Goal: Task Accomplishment & Management: Complete application form

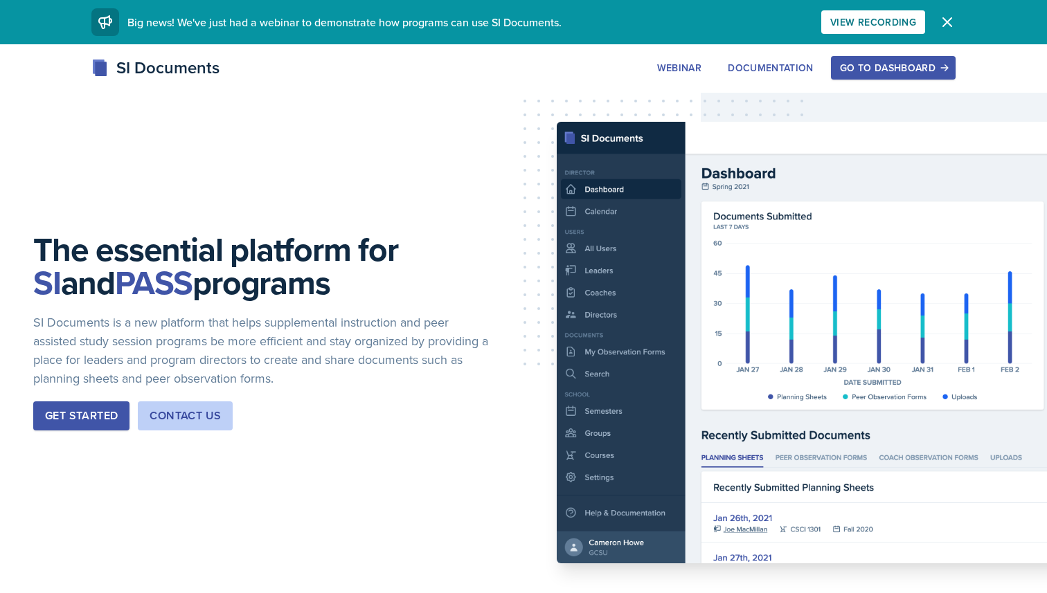
click at [865, 64] on div "Go to Dashboard" at bounding box center [893, 67] width 107 height 11
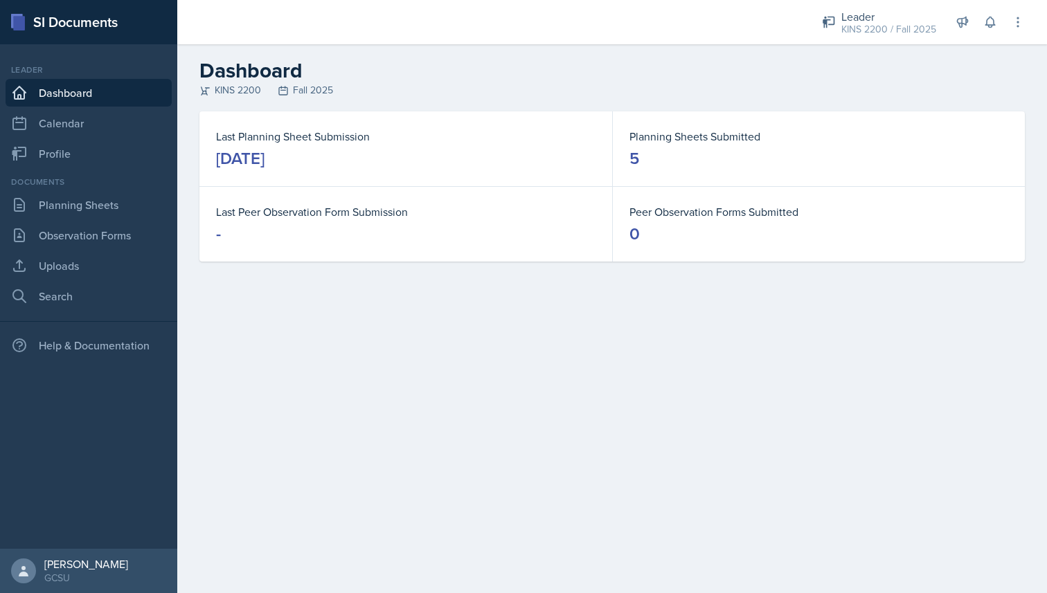
click at [94, 86] on link "Dashboard" at bounding box center [89, 93] width 166 height 28
click at [71, 198] on link "Planning Sheets" at bounding box center [89, 205] width 166 height 28
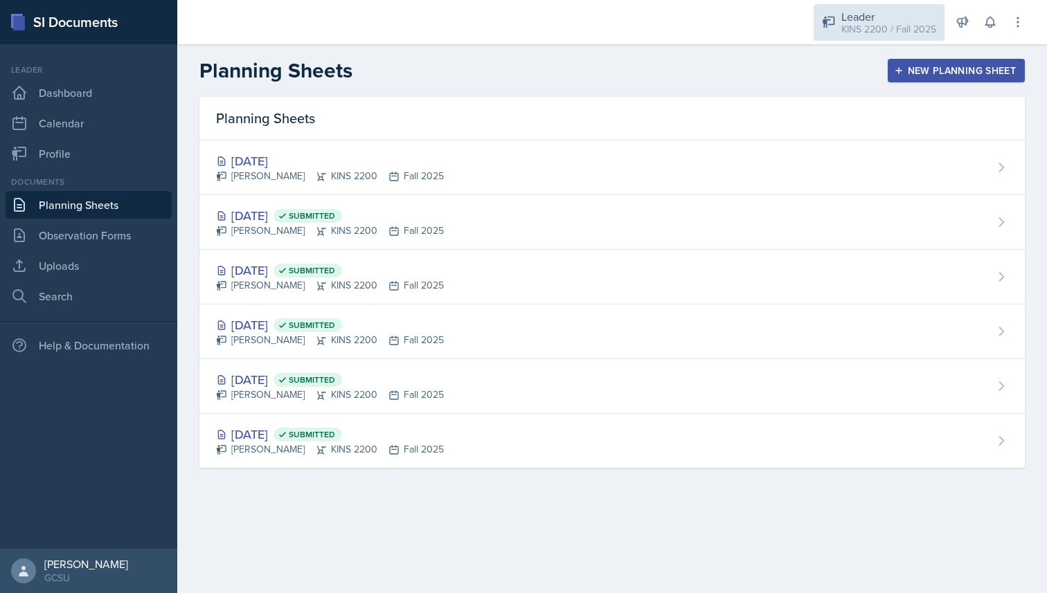
click at [901, 23] on div "KINS 2200 / Fall 2025" at bounding box center [888, 29] width 95 height 15
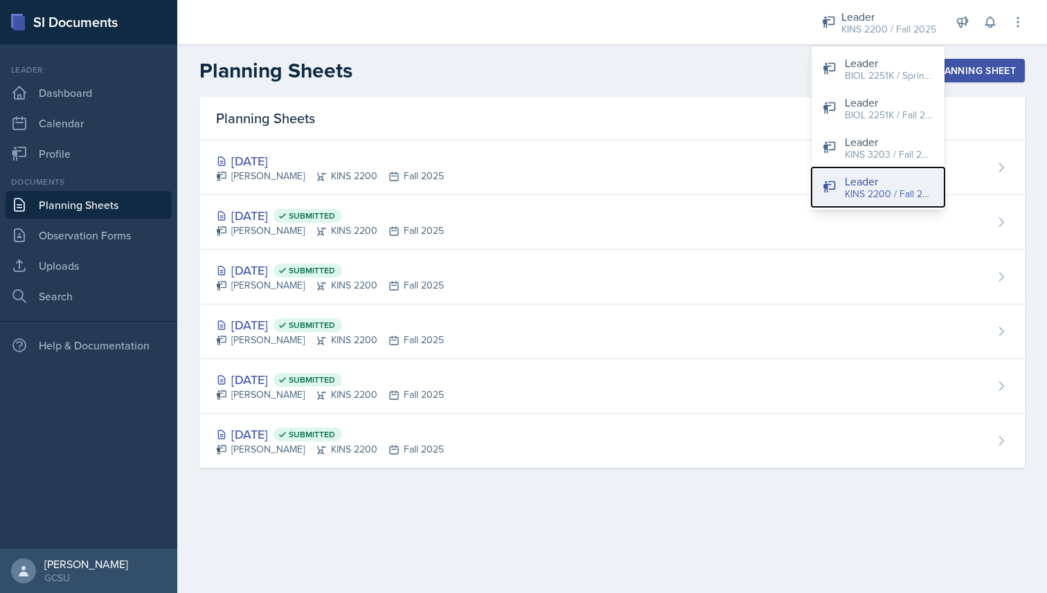
click at [876, 199] on div "KINS 2200 / Fall 2025" at bounding box center [889, 194] width 89 height 15
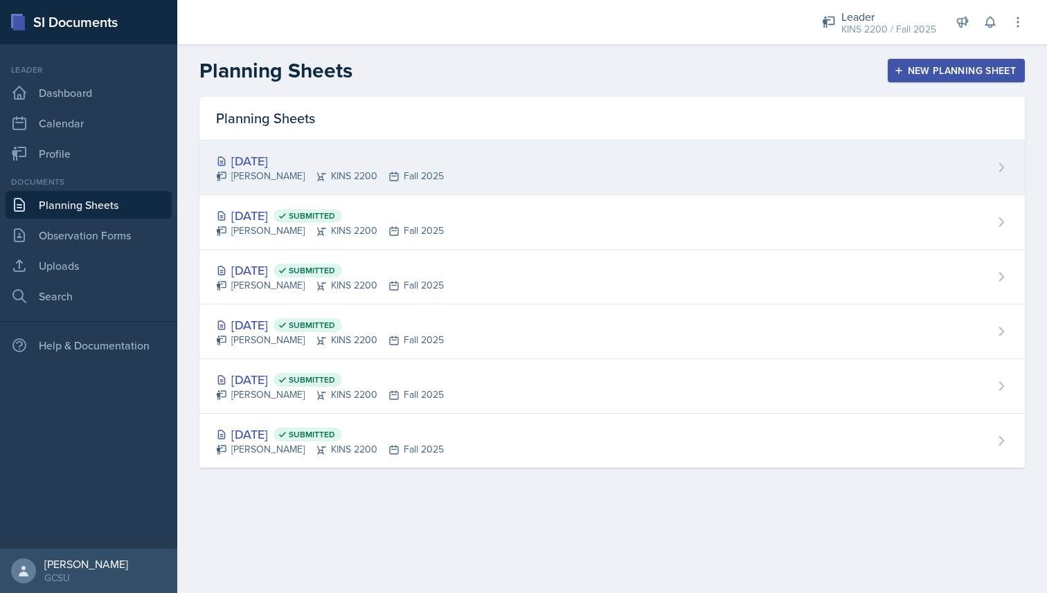
click at [536, 166] on div "[DATE] [PERSON_NAME] KINS 2200 Fall 2025" at bounding box center [611, 168] width 825 height 55
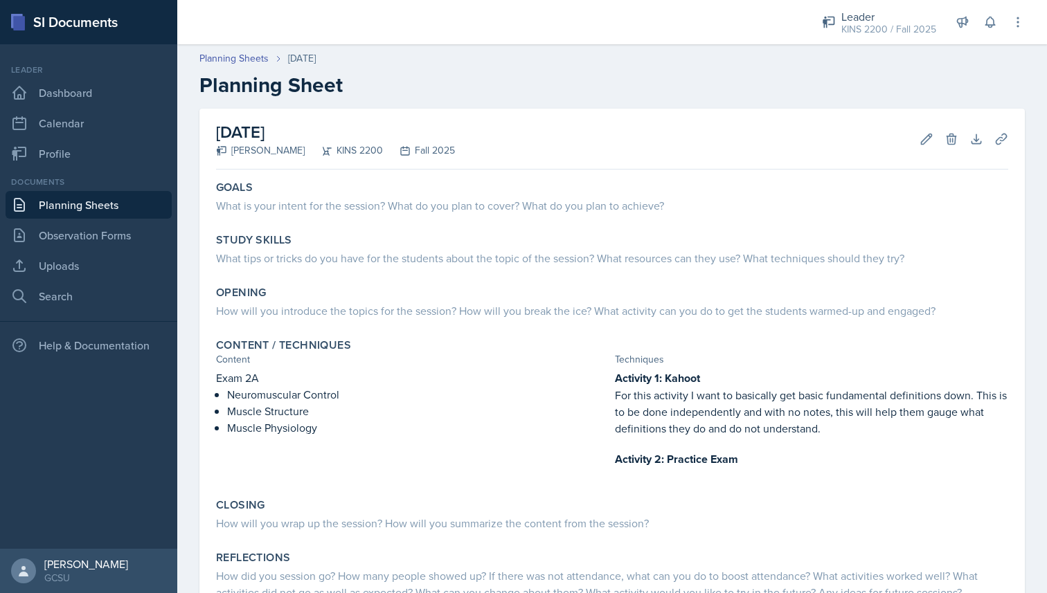
click at [115, 197] on link "Planning Sheets" at bounding box center [89, 205] width 166 height 28
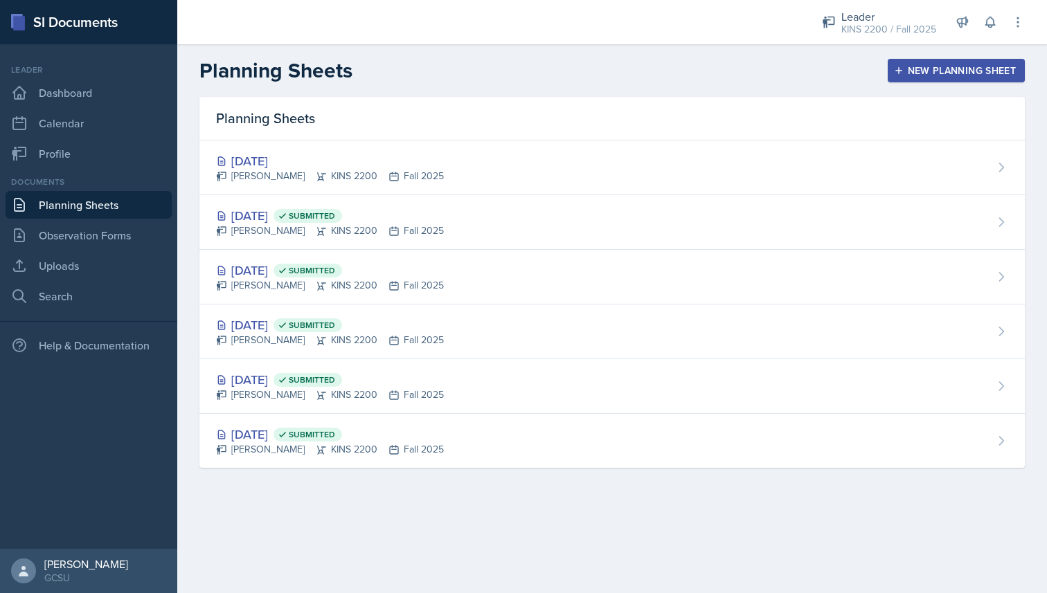
click at [908, 74] on div "New Planning Sheet" at bounding box center [955, 70] width 119 height 11
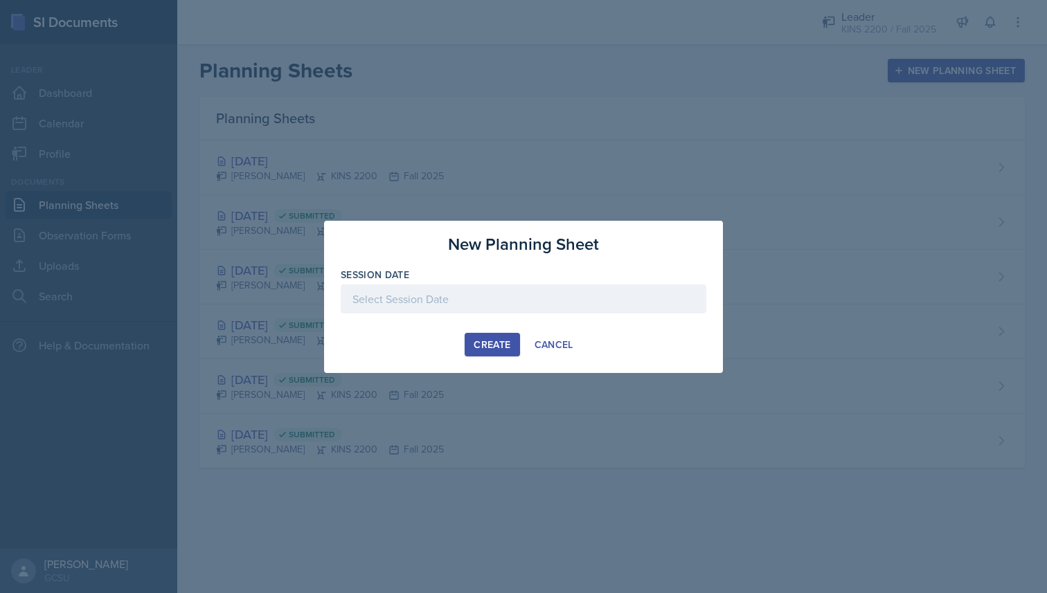
click at [556, 330] on div "New Planning Sheet Session Date [DATE] 28 29 30 1 2 3 4 5 6 7 8 9 10 11 12 13 1…" at bounding box center [523, 297] width 399 height 152
click at [553, 339] on div "Cancel" at bounding box center [553, 344] width 39 height 11
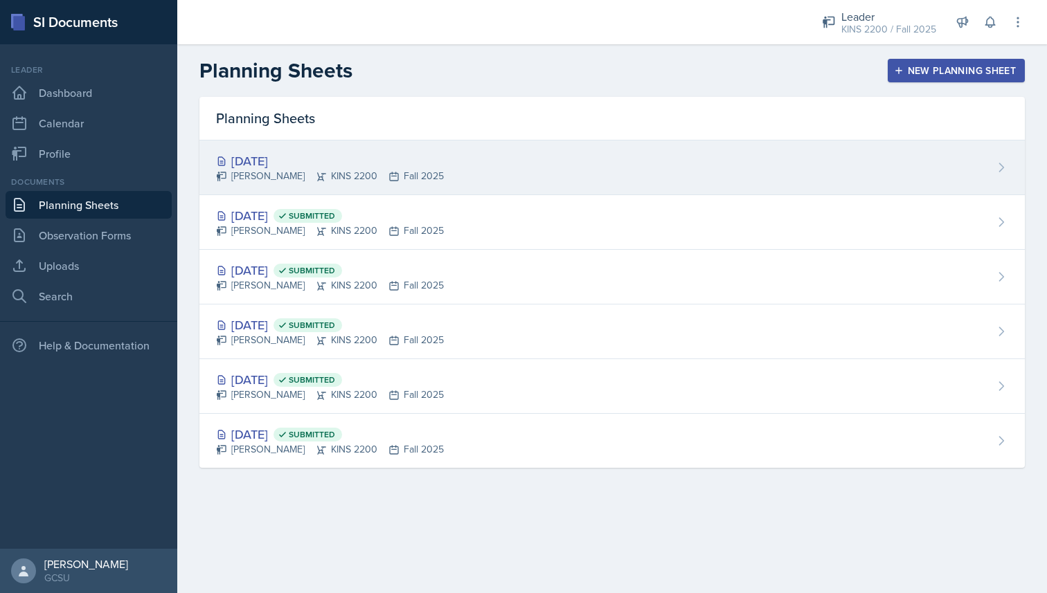
click at [368, 166] on div "[DATE]" at bounding box center [330, 161] width 228 height 19
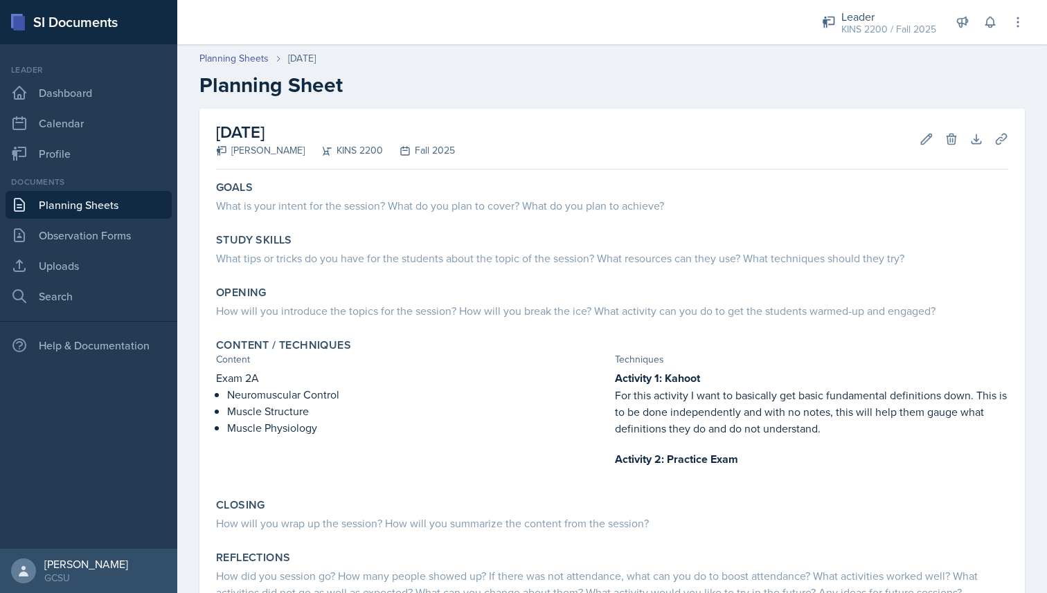
click at [78, 206] on link "Planning Sheets" at bounding box center [89, 205] width 166 height 28
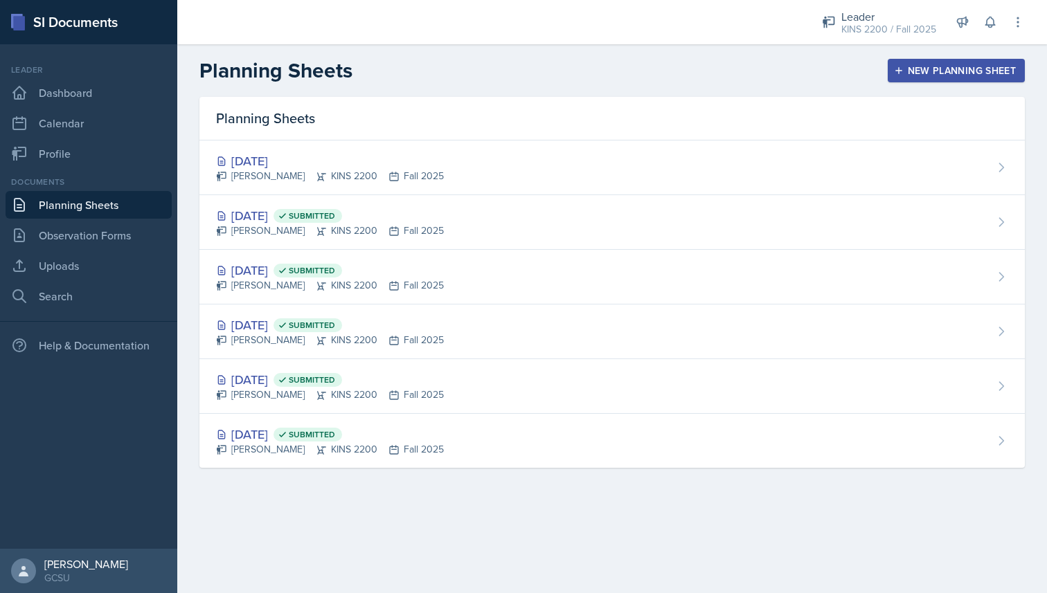
click at [948, 70] on div "New Planning Sheet" at bounding box center [955, 70] width 119 height 11
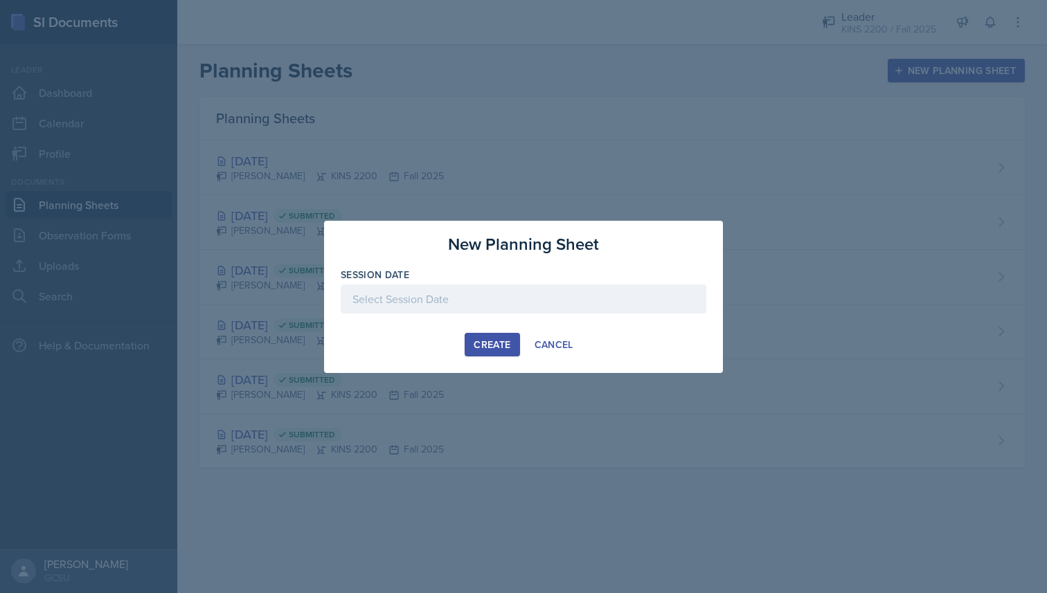
click at [530, 291] on div at bounding box center [523, 299] width 365 height 29
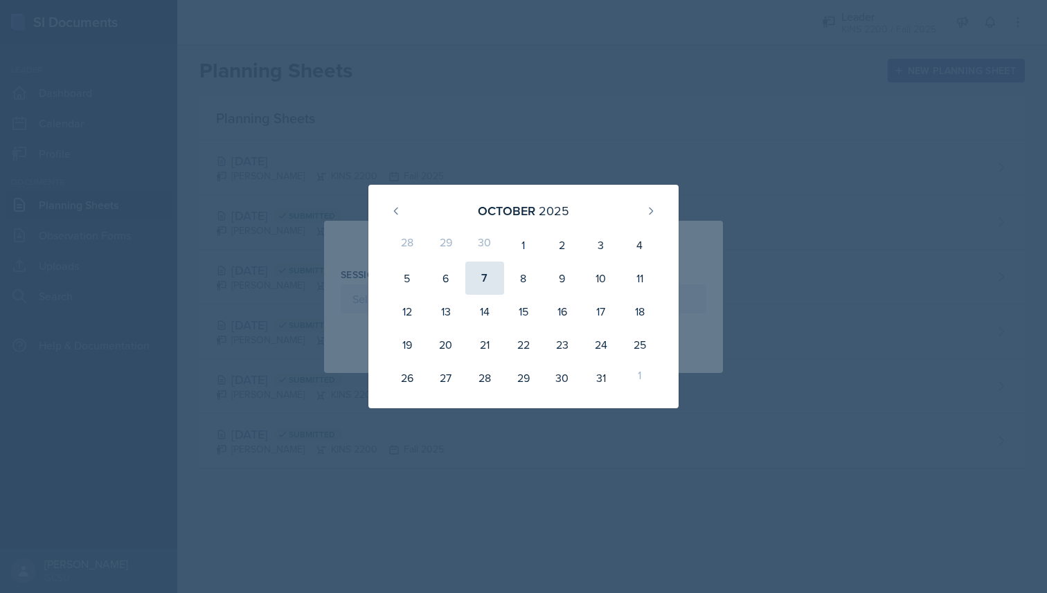
click at [494, 288] on div "7" at bounding box center [484, 278] width 39 height 33
type input "[DATE]"
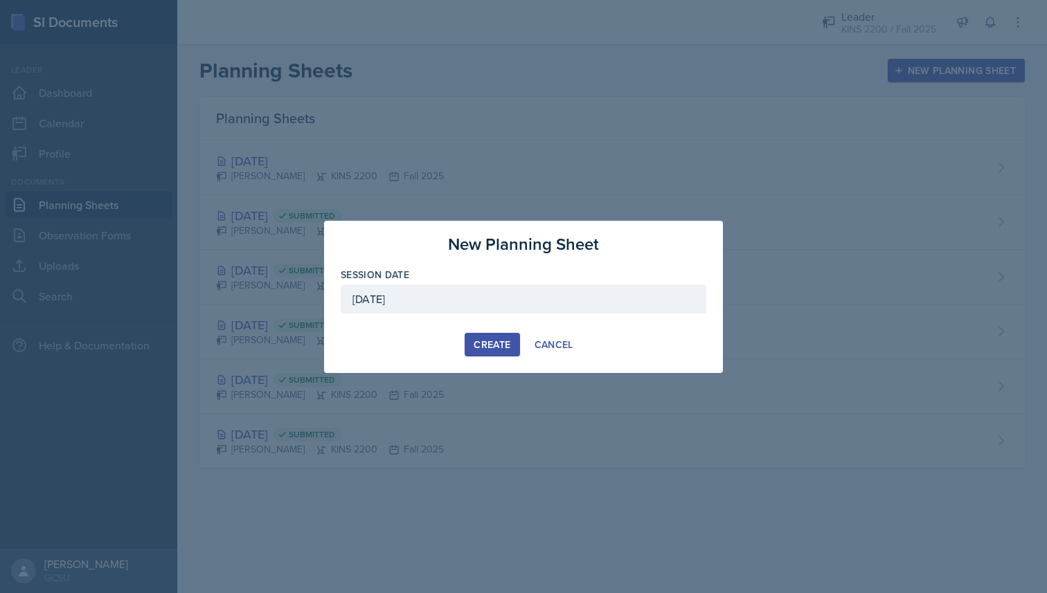
click at [483, 342] on div "Create" at bounding box center [491, 344] width 37 height 11
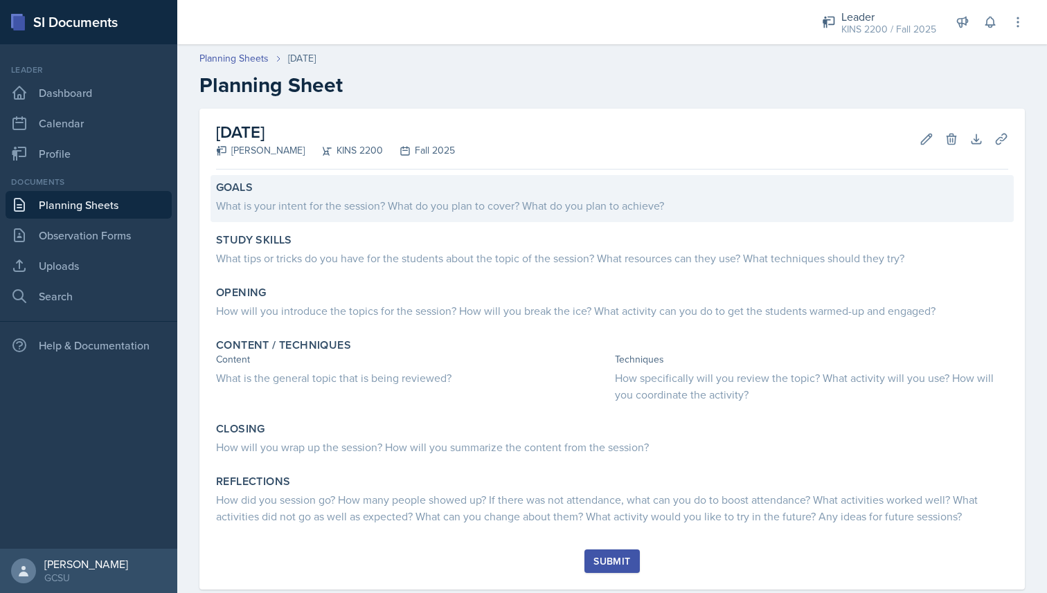
click at [436, 210] on div "What is your intent for the session? What do you plan to cover? What do you pla…" at bounding box center [612, 205] width 792 height 17
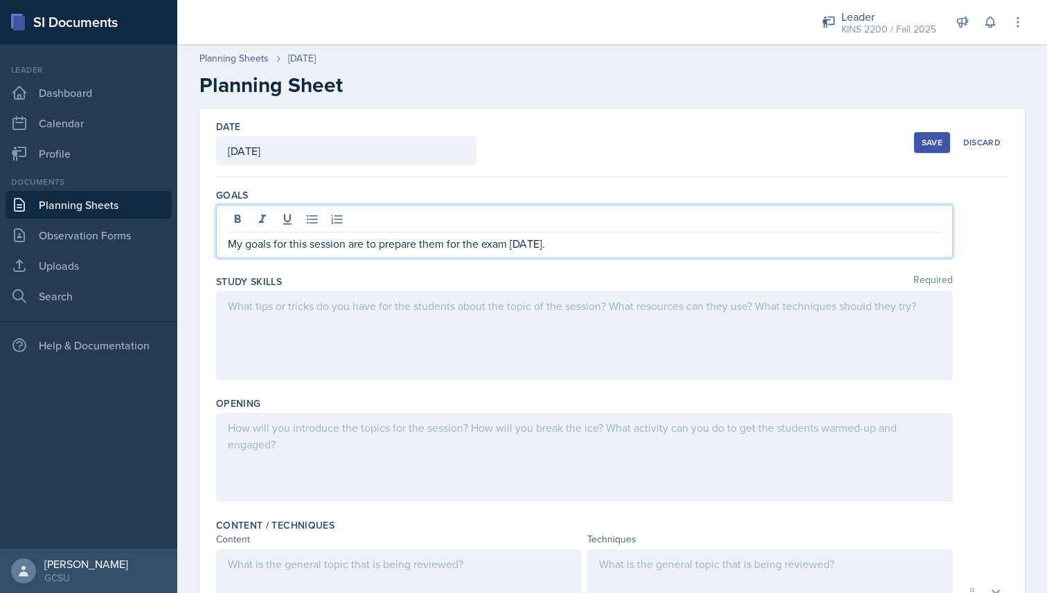
click at [318, 316] on div at bounding box center [584, 335] width 737 height 89
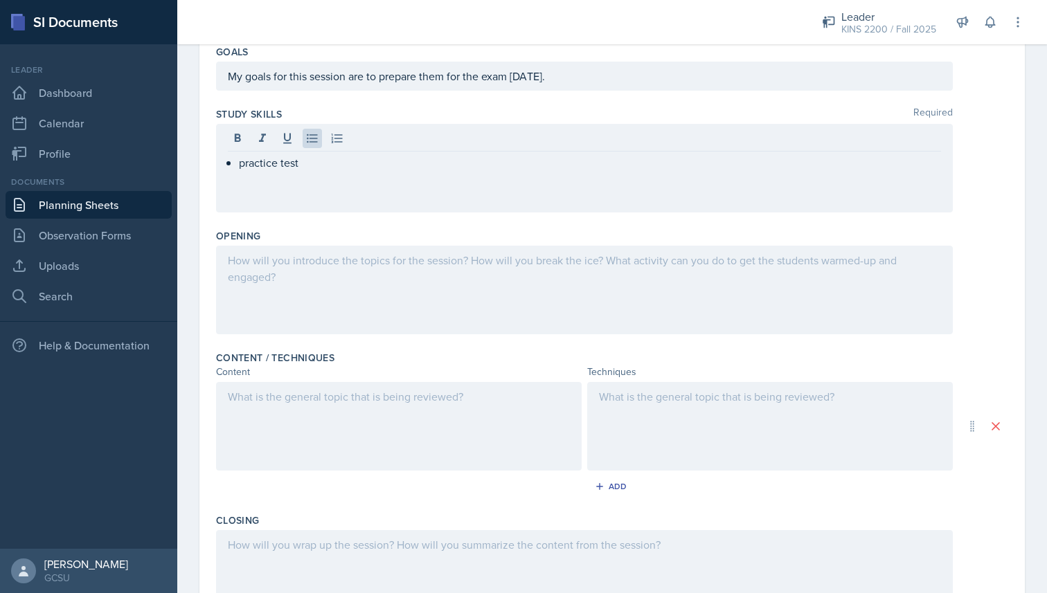
click at [305, 280] on div at bounding box center [584, 290] width 737 height 89
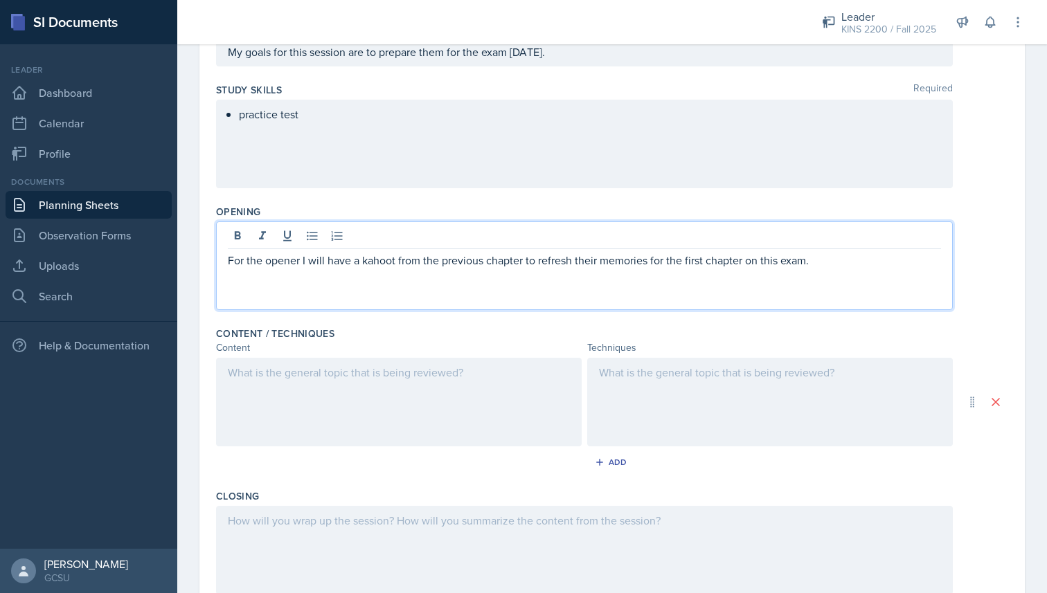
click at [276, 412] on div at bounding box center [398, 402] width 365 height 89
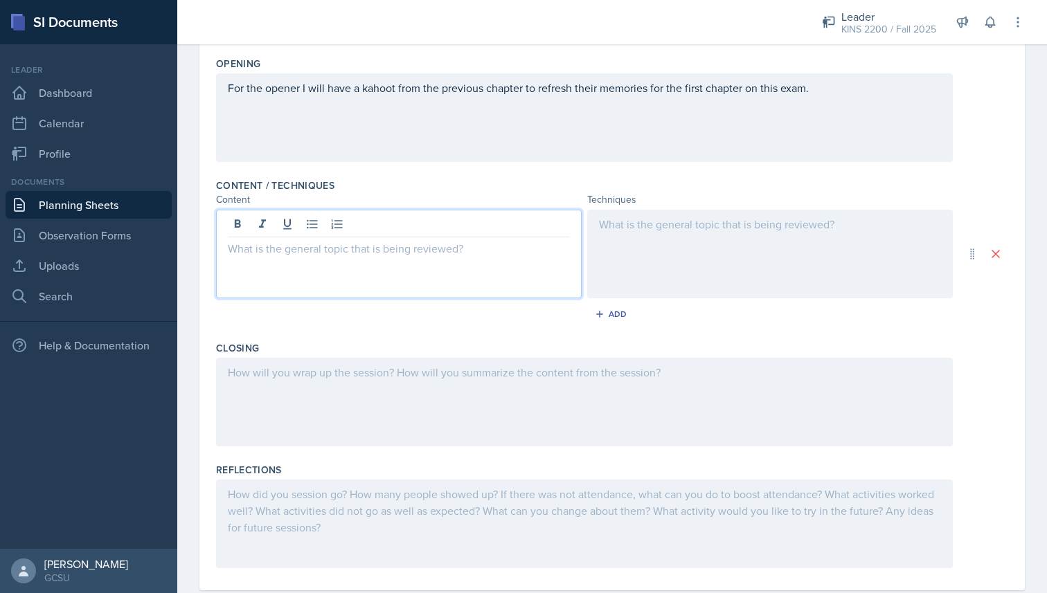
scroll to position [322, 0]
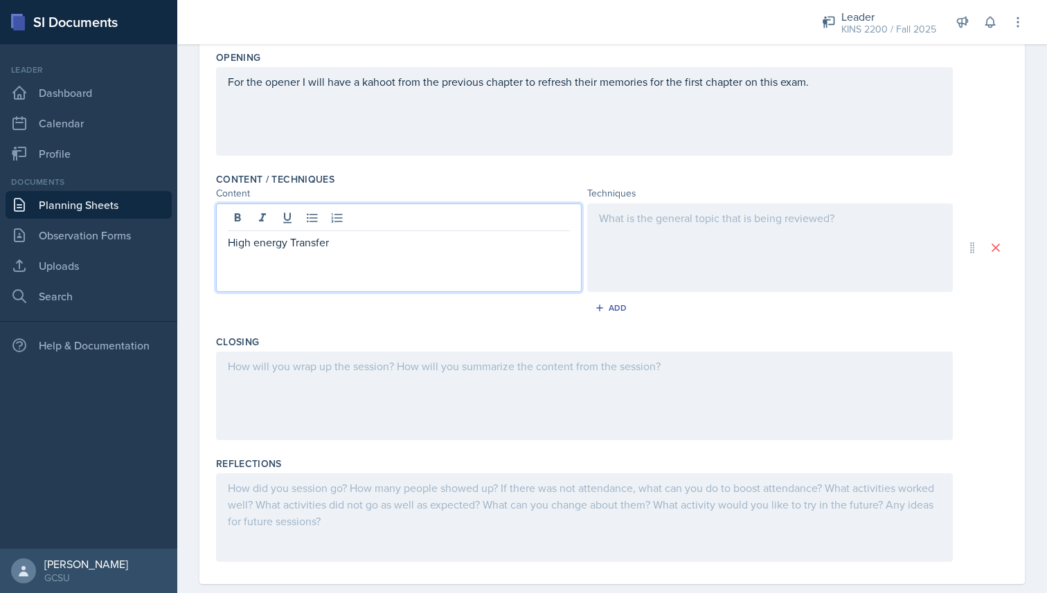
click at [260, 242] on p "High energy Transfer" at bounding box center [399, 242] width 342 height 17
click at [380, 250] on p "High Energy Transfer" at bounding box center [399, 242] width 342 height 17
click at [338, 264] on p "Carbohydrate Metabolsm" at bounding box center [399, 259] width 342 height 17
click at [231, 244] on p "High Energy Transfer" at bounding box center [399, 242] width 342 height 17
click at [231, 244] on p at bounding box center [399, 242] width 342 height 17
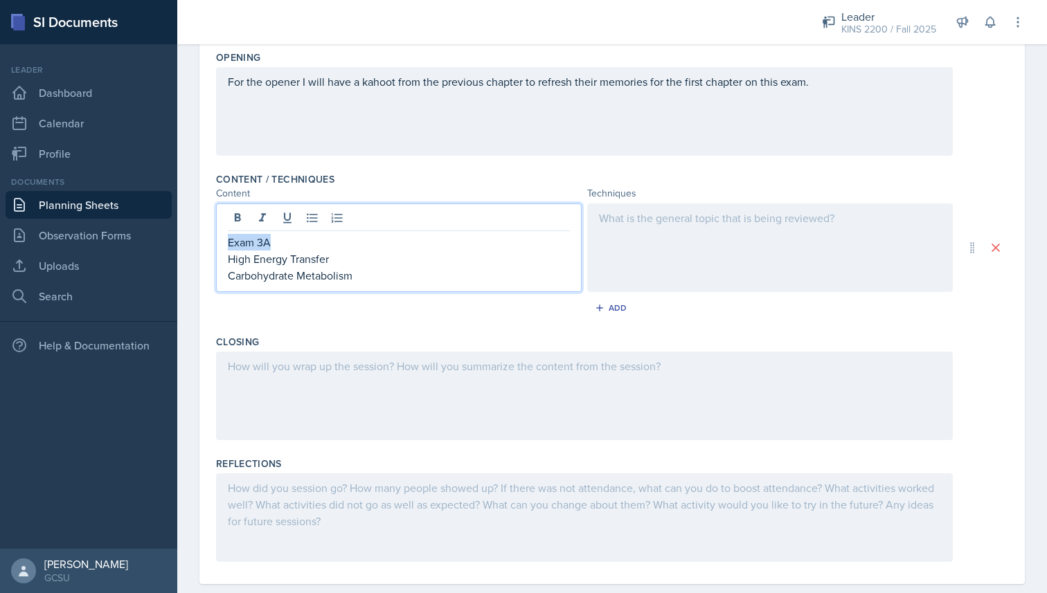
drag, startPoint x: 296, startPoint y: 246, endPoint x: 204, endPoint y: 244, distance: 91.4
click at [204, 244] on div "Date [DATE] [DATE] 28 29 30 1 2 3 4 5 6 7 8 9 10 11 12 13 14 15 16 17 18 19 20 …" at bounding box center [611, 185] width 825 height 797
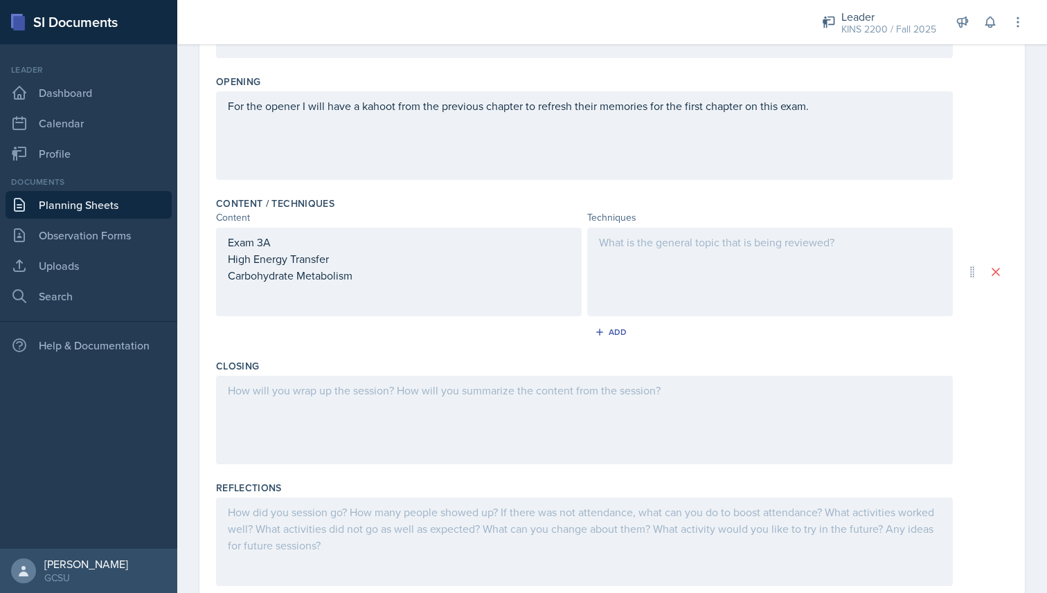
click at [660, 253] on div at bounding box center [769, 272] width 365 height 89
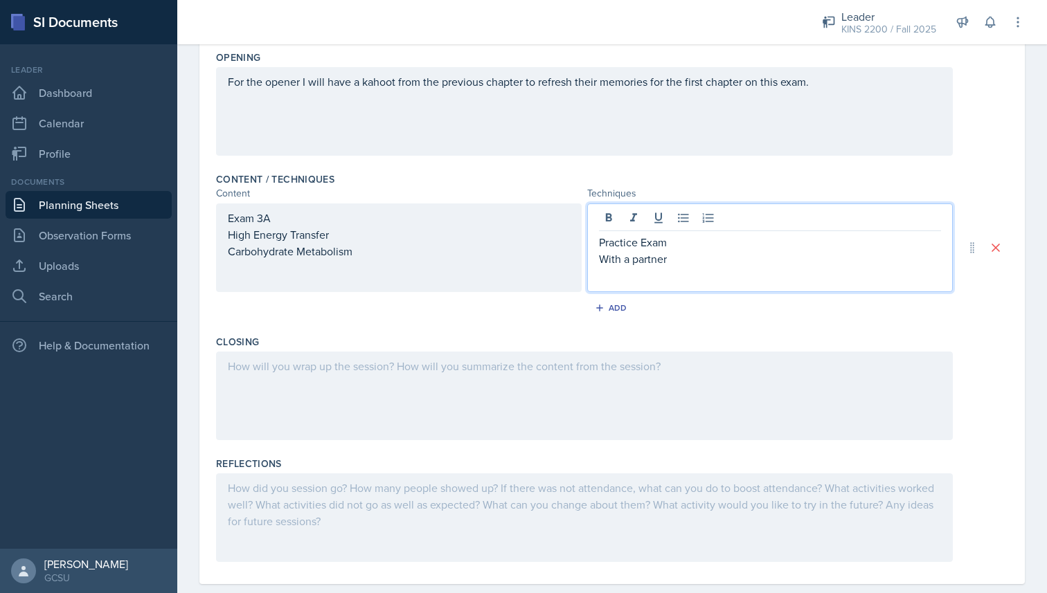
drag, startPoint x: 683, startPoint y: 245, endPoint x: 613, endPoint y: 245, distance: 70.6
click at [613, 245] on p "Practice Exam" at bounding box center [770, 242] width 342 height 17
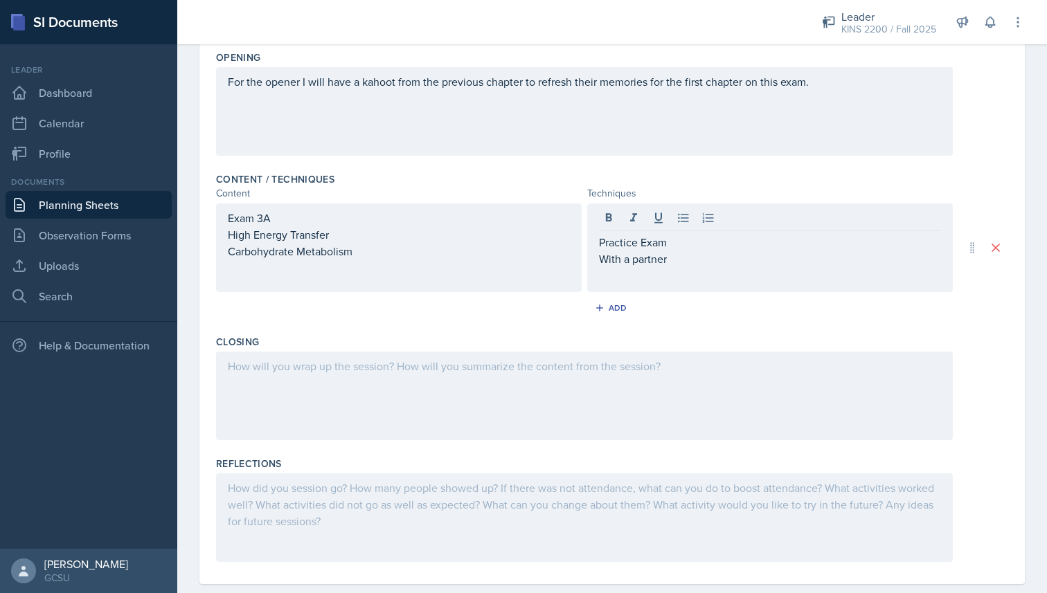
drag, startPoint x: 597, startPoint y: 242, endPoint x: 665, endPoint y: 241, distance: 68.5
click at [665, 241] on div "Practice Exam With a partner" at bounding box center [769, 248] width 365 height 89
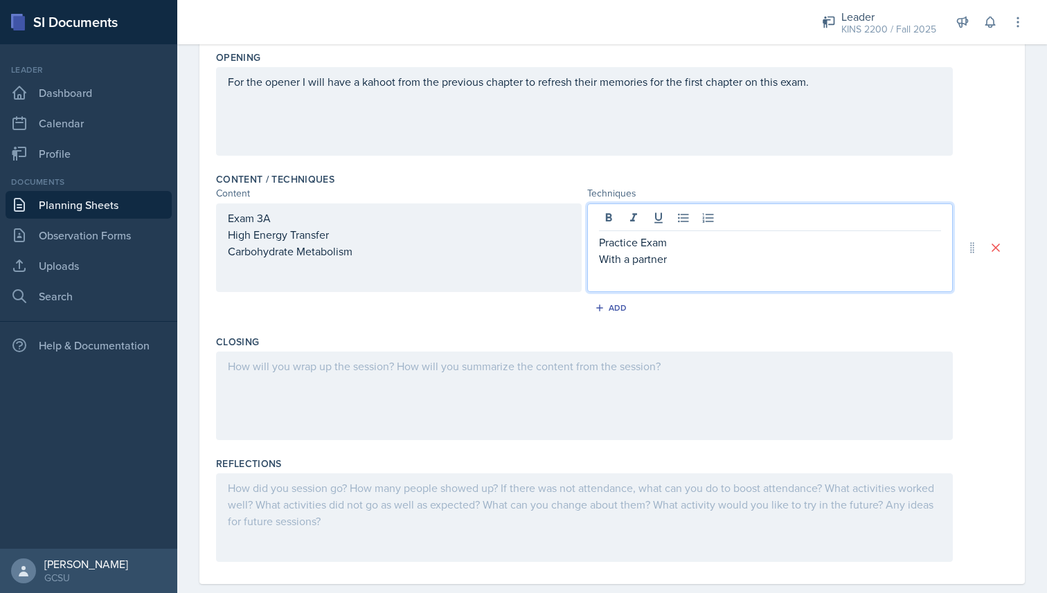
click at [665, 241] on p "Practice Exam" at bounding box center [770, 242] width 342 height 17
drag, startPoint x: 672, startPoint y: 246, endPoint x: 594, endPoint y: 240, distance: 78.5
click at [594, 240] on div "Practice Exam With a partner" at bounding box center [769, 248] width 365 height 89
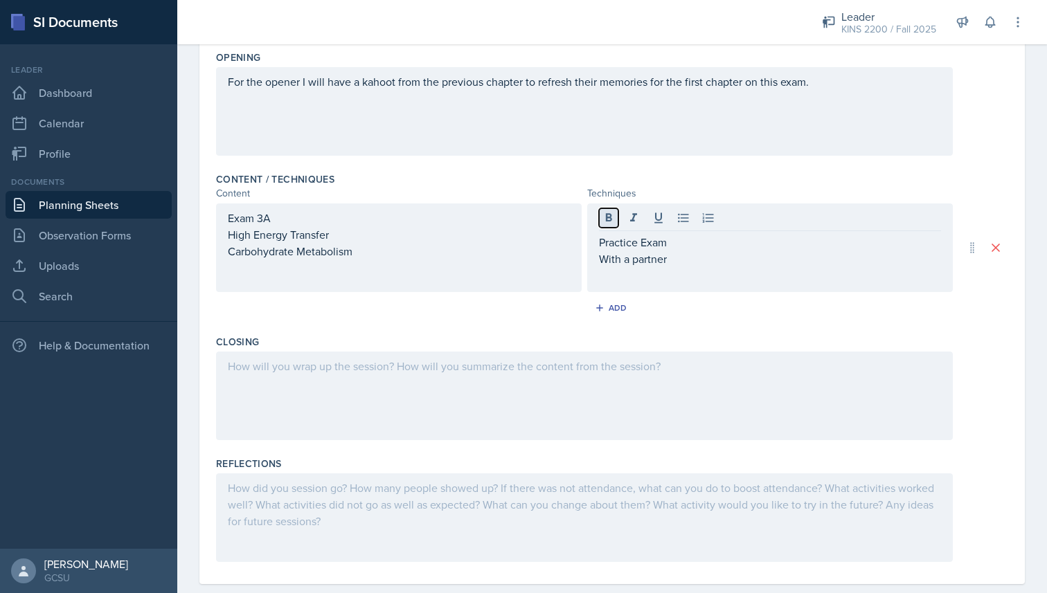
click at [606, 213] on icon at bounding box center [609, 217] width 6 height 8
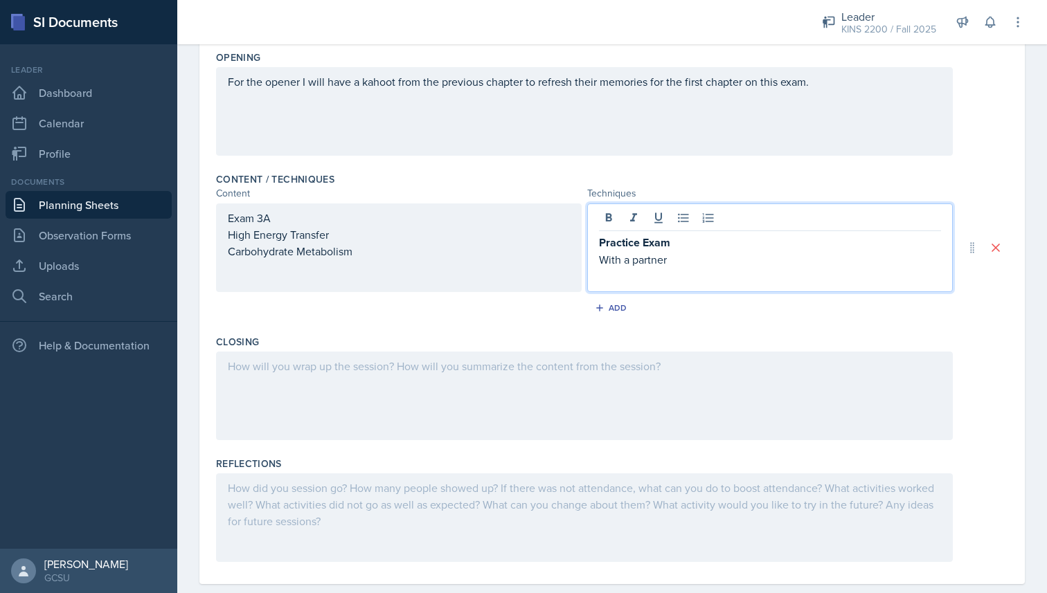
click at [678, 261] on p "With a partner" at bounding box center [770, 259] width 342 height 17
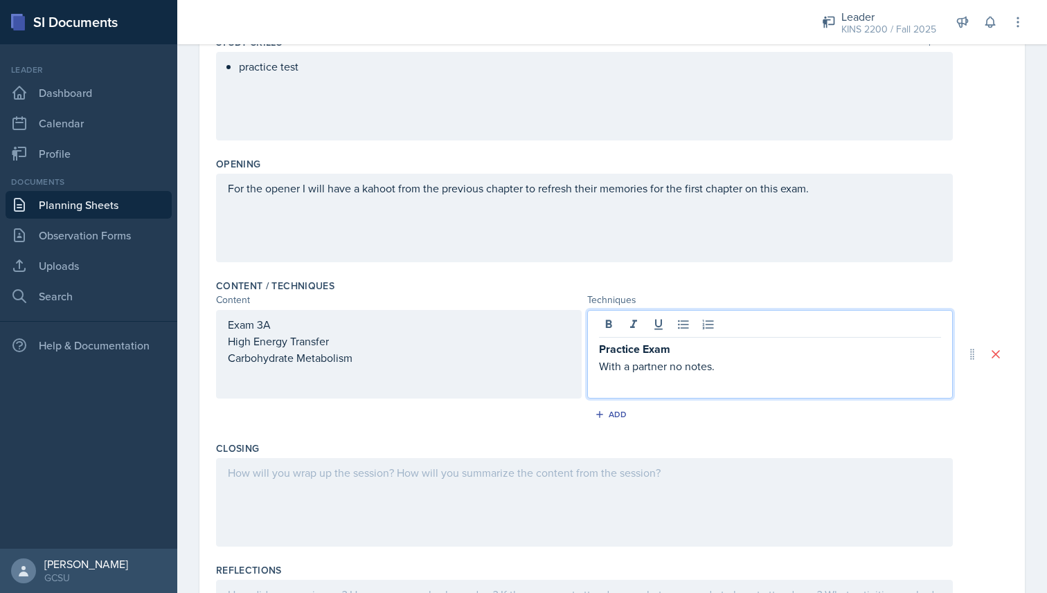
scroll to position [189, 0]
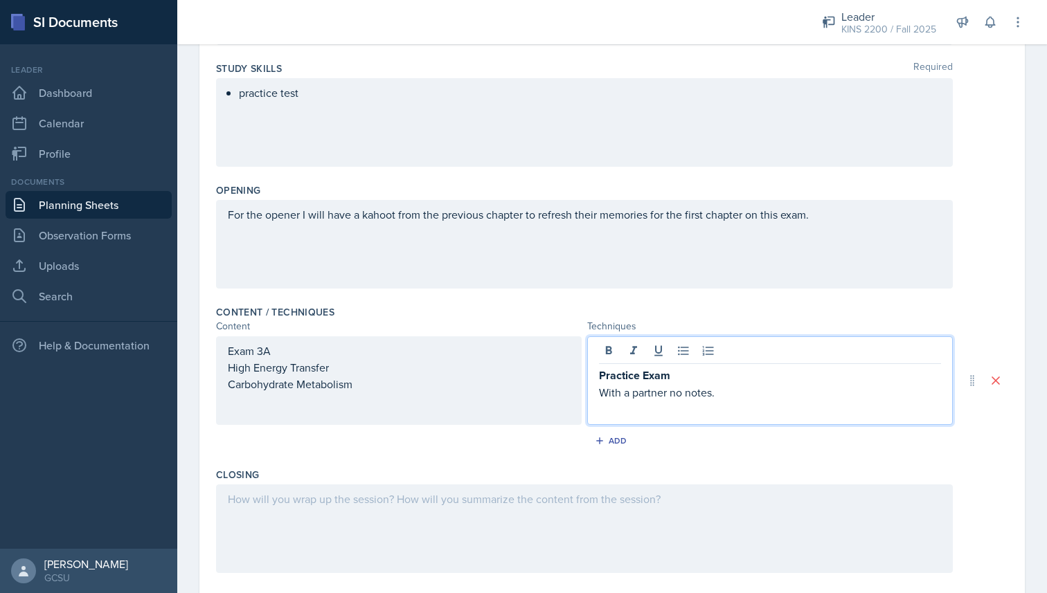
click at [601, 392] on p "With a partner no notes." at bounding box center [770, 392] width 342 height 17
click at [710, 393] on p "With a partner no notes." at bounding box center [770, 392] width 342 height 17
click at [786, 406] on div "Practice Exam With a partner no notes for 30 min." at bounding box center [769, 380] width 365 height 89
click at [778, 399] on p "With a partner no notes for 30 min." at bounding box center [770, 392] width 342 height 17
click at [780, 395] on p "With a partner no notes for 30 min." at bounding box center [770, 392] width 342 height 17
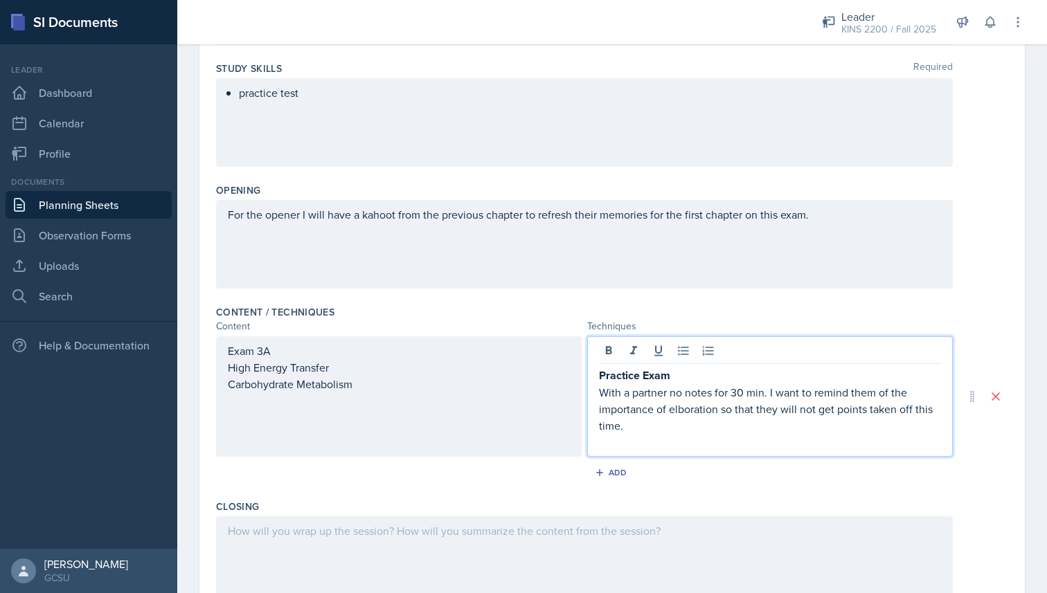
click at [679, 409] on p "With a partner no notes for 30 min. I want to remind them of the importance of …" at bounding box center [770, 409] width 342 height 50
click at [670, 422] on p "With a partner no notes for 30 min. I want to remind them of the importance of …" at bounding box center [770, 409] width 342 height 50
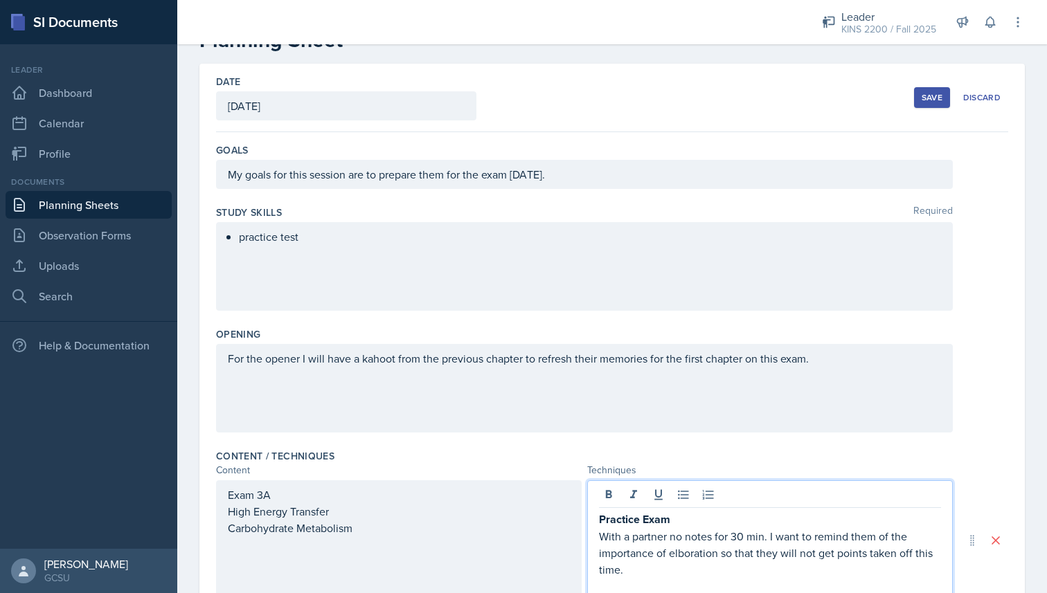
scroll to position [0, 0]
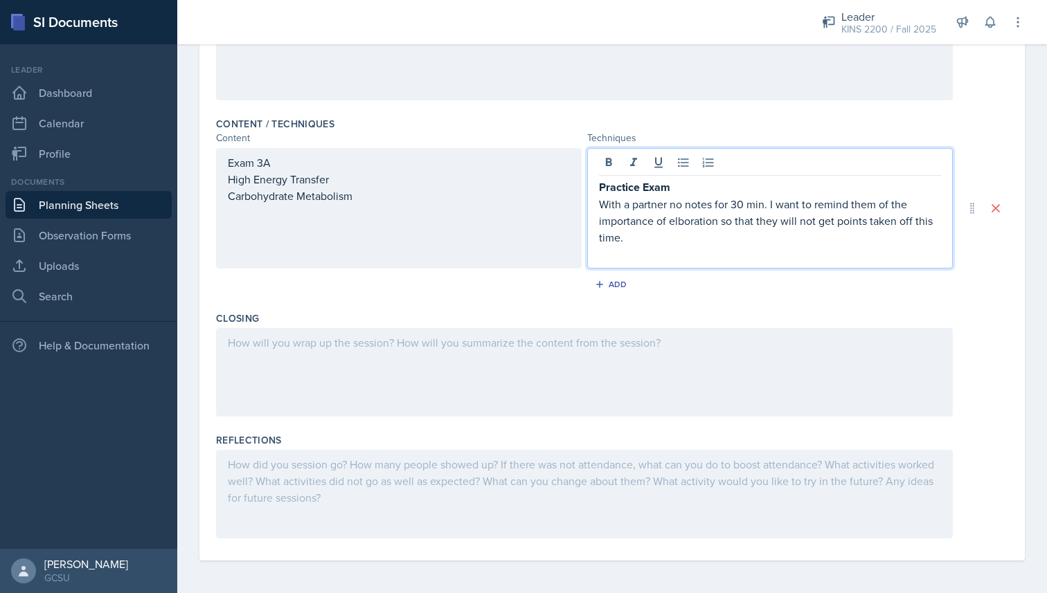
click at [410, 368] on div at bounding box center [584, 372] width 737 height 89
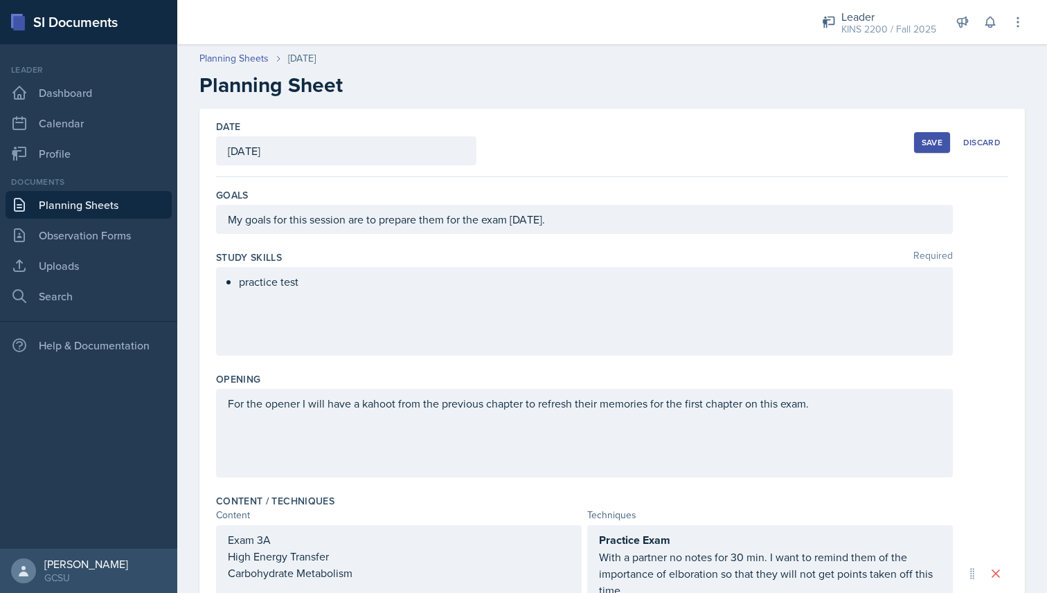
click at [940, 147] on div "Save" at bounding box center [931, 142] width 21 height 11
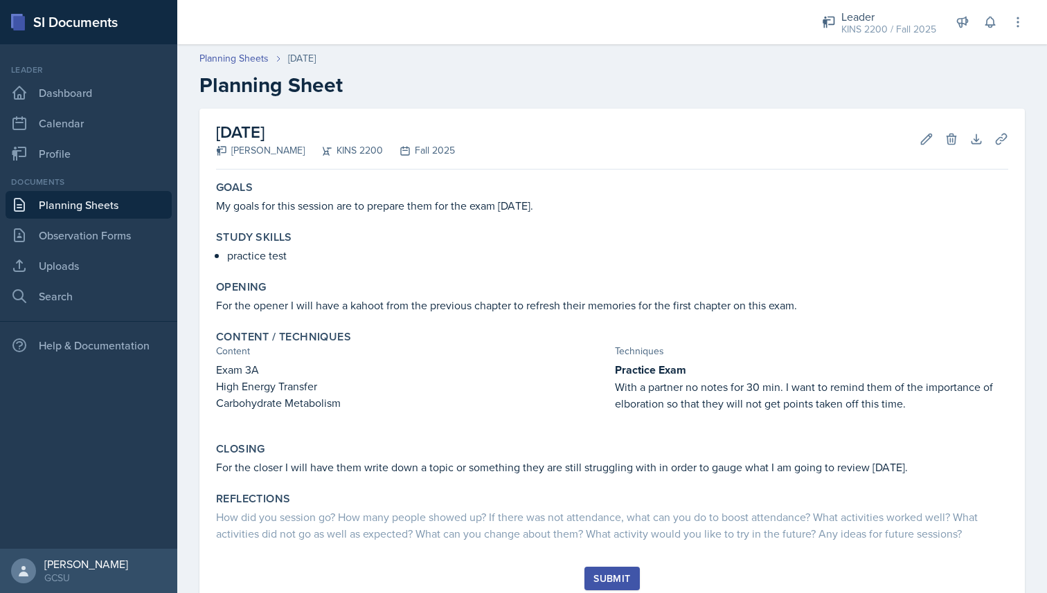
click at [608, 576] on div "Submit" at bounding box center [611, 578] width 37 height 11
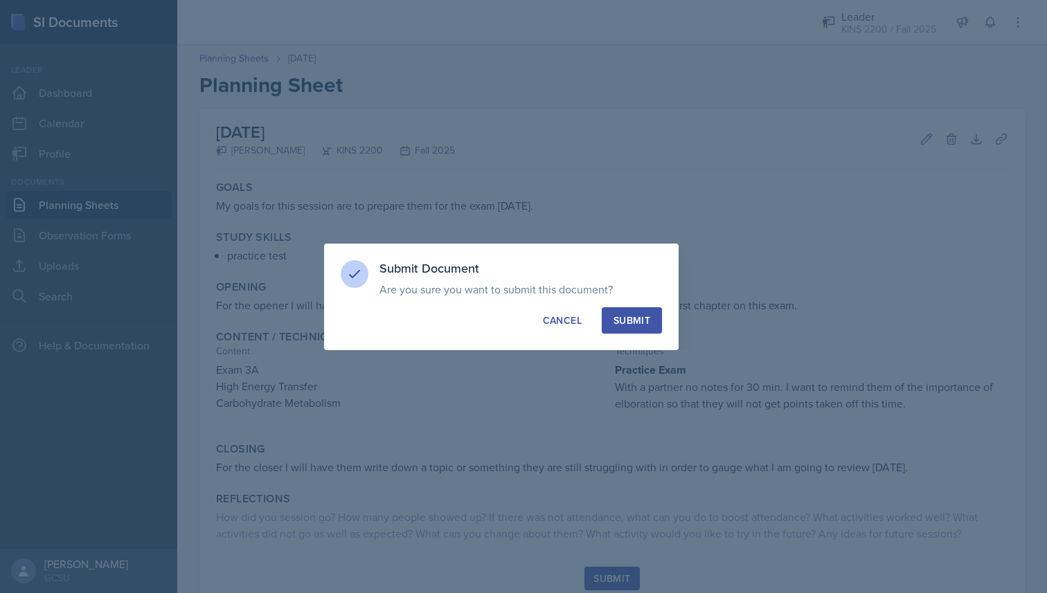
click at [630, 318] on div "Submit" at bounding box center [631, 321] width 37 height 14
